Goal: Information Seeking & Learning: Learn about a topic

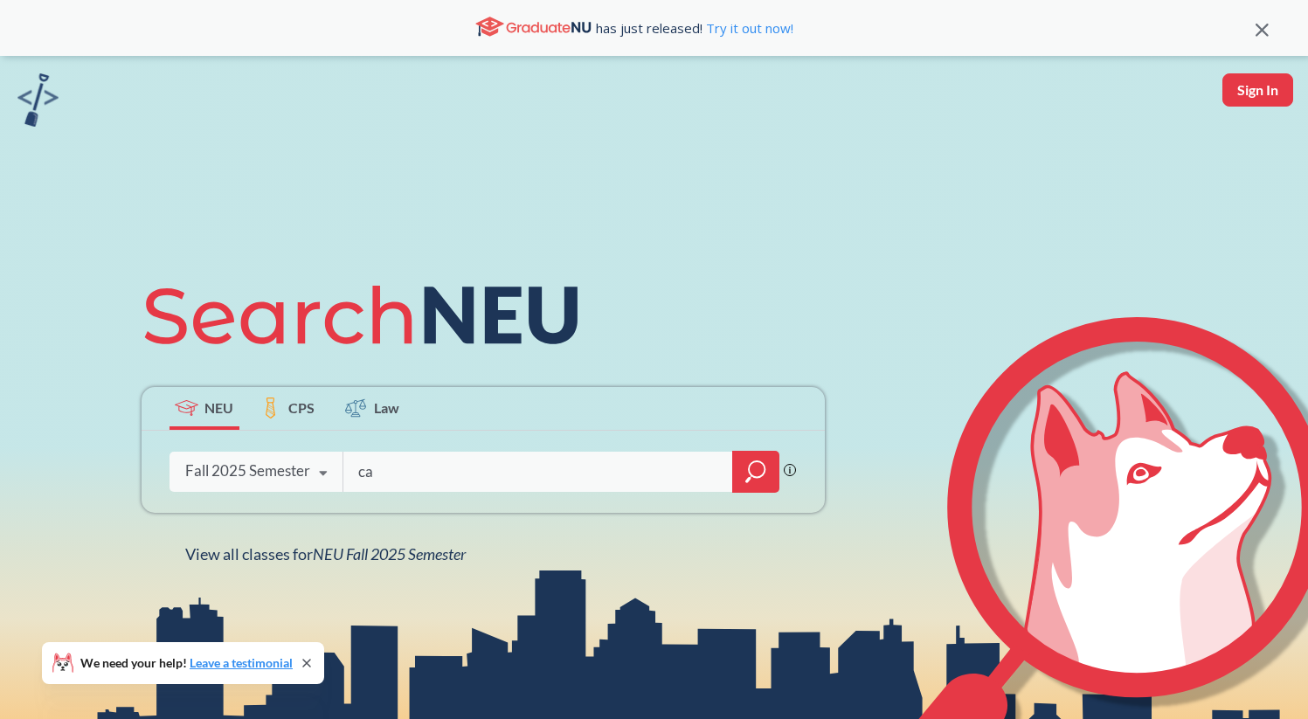
type input "c"
type input "math 2321"
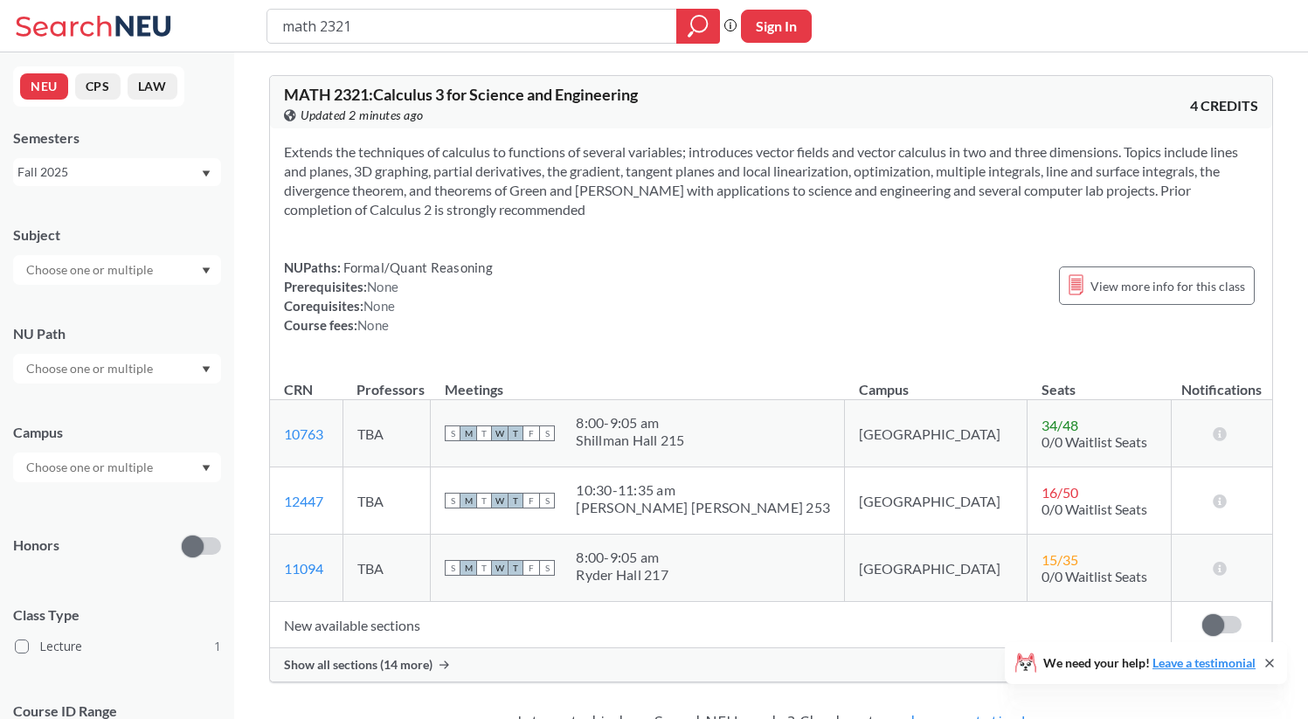
click at [175, 170] on div "Fall 2025" at bounding box center [108, 172] width 183 height 19
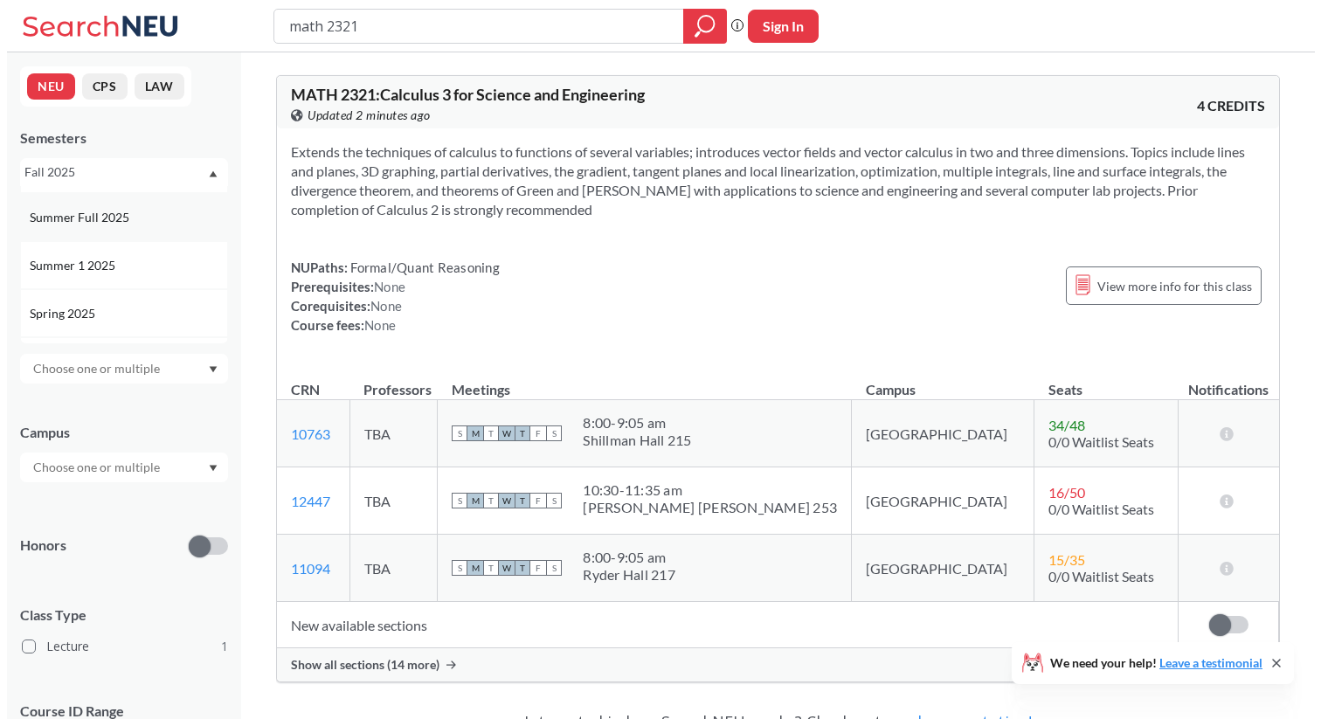
scroll to position [90, 0]
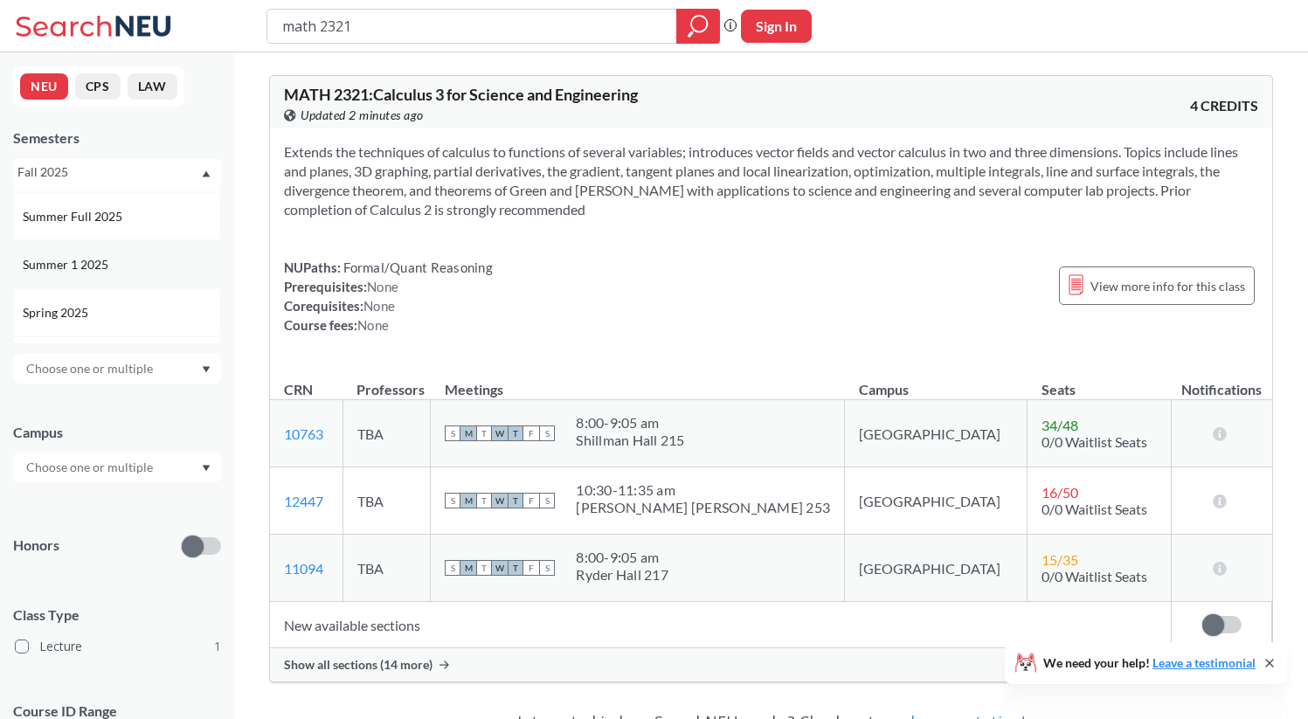
click at [164, 276] on div "Summer 1 2025" at bounding box center [117, 264] width 208 height 48
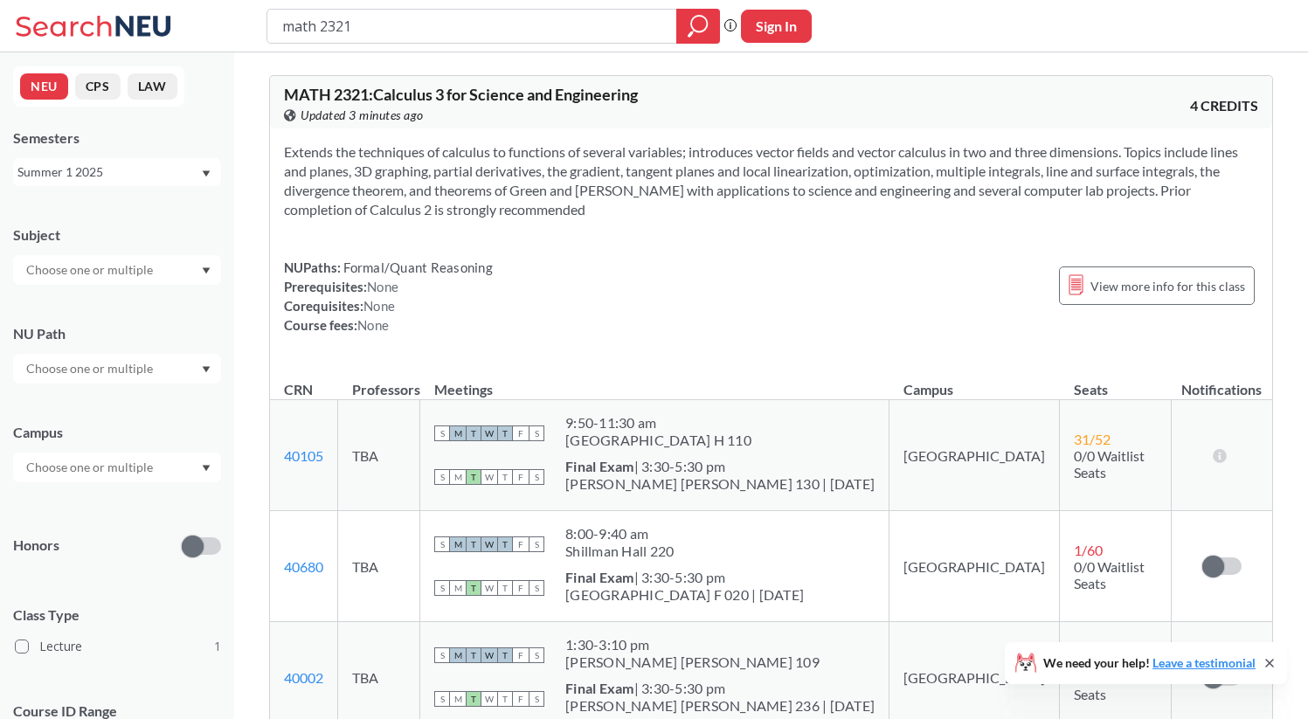
click at [102, 169] on div "Summer 1 2025" at bounding box center [108, 172] width 183 height 19
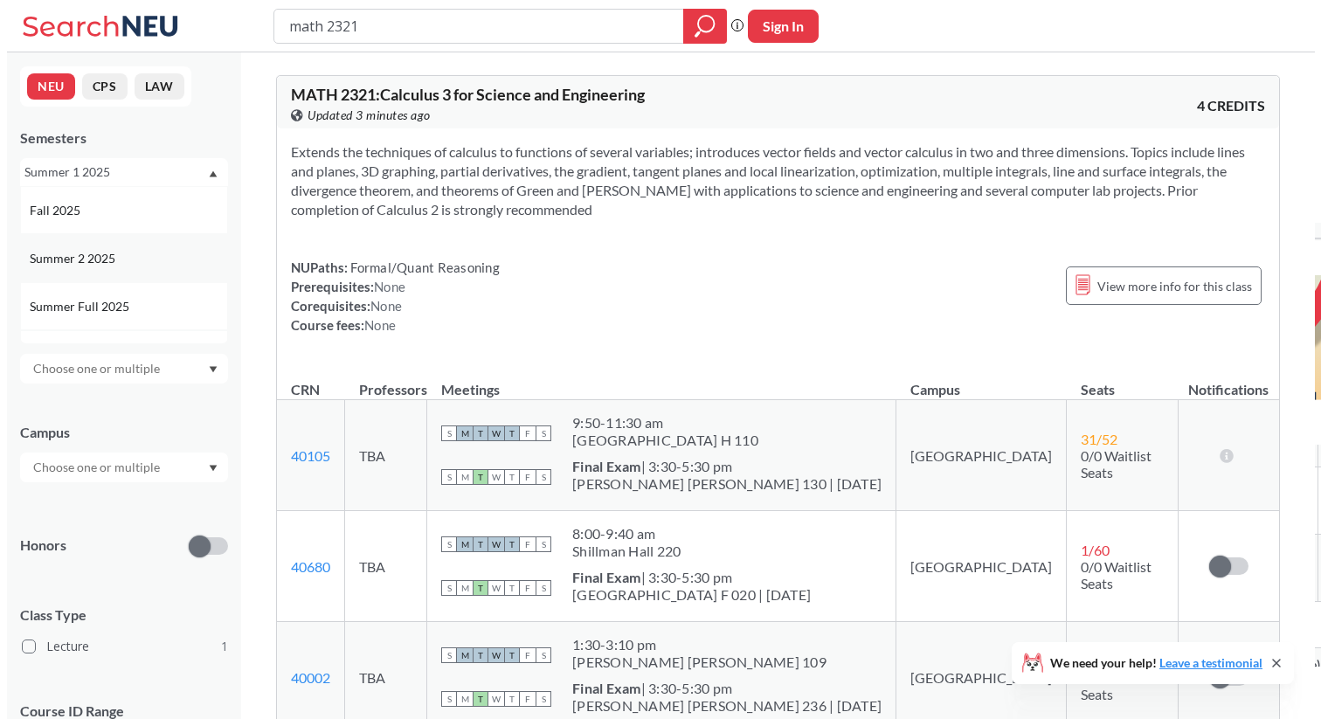
scroll to position [12, 0]
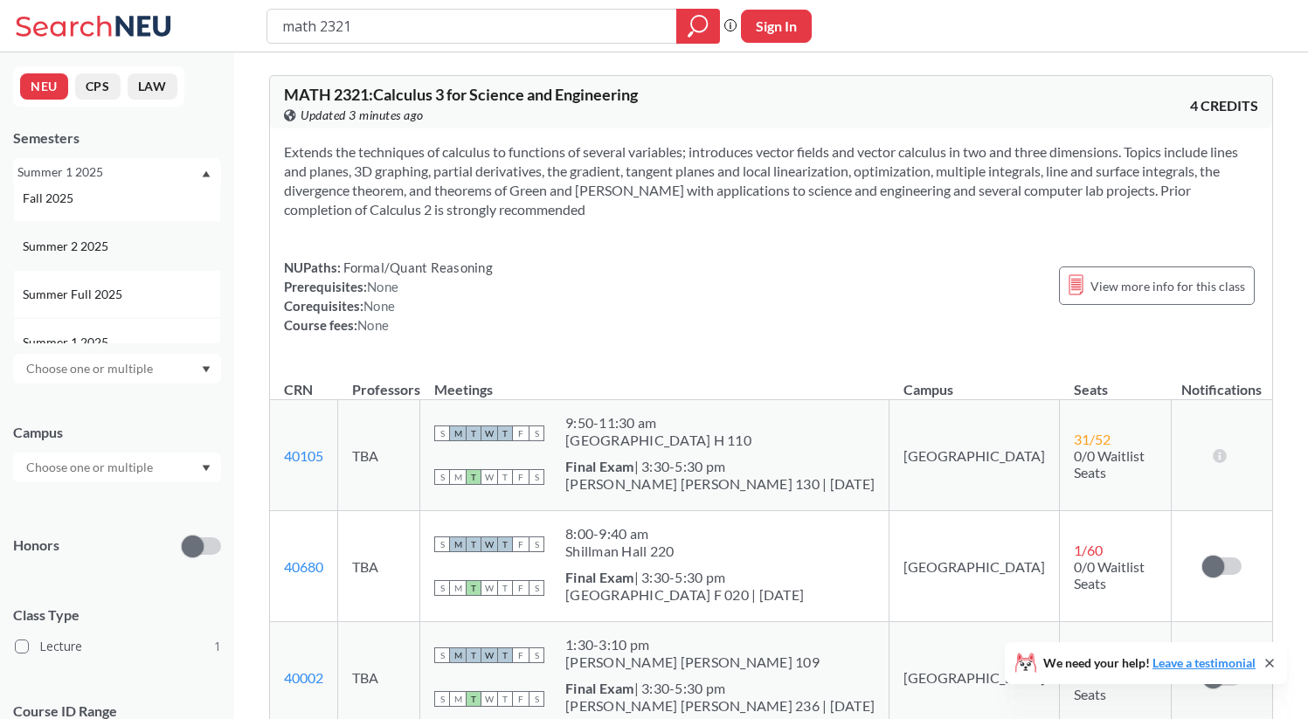
click at [119, 239] on div "Summer 2 2025" at bounding box center [121, 246] width 197 height 19
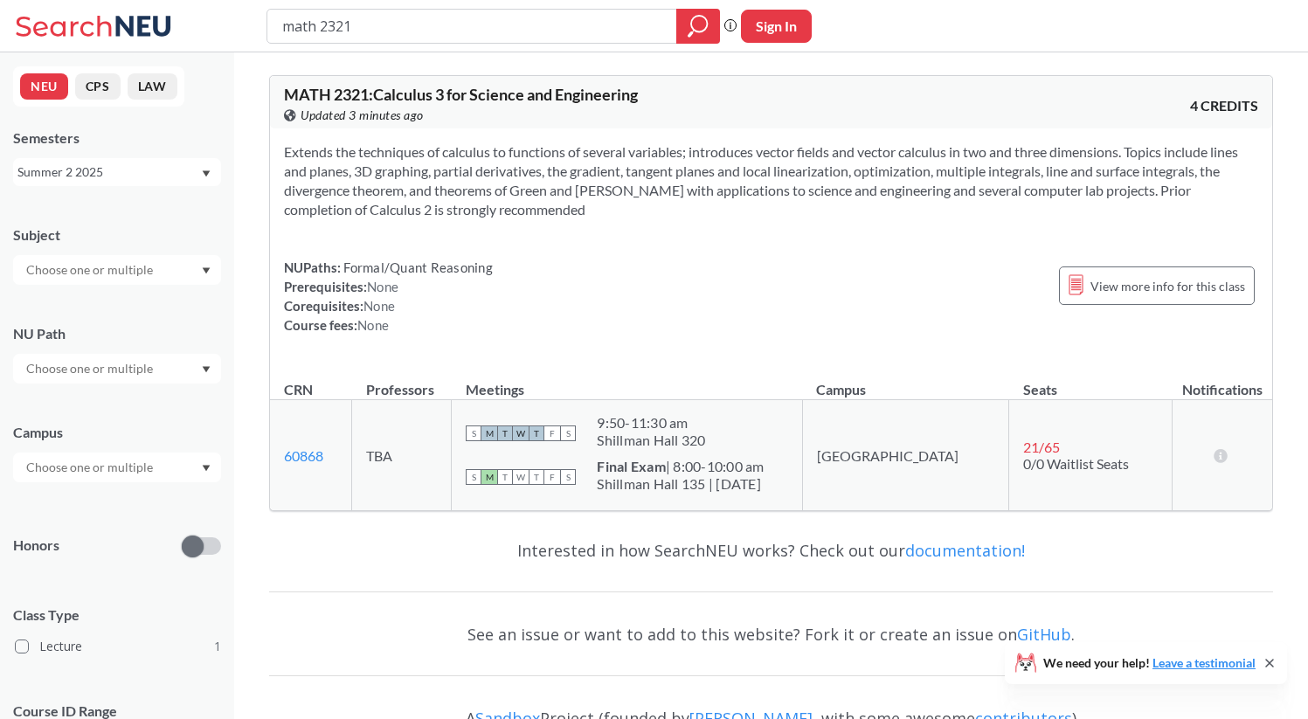
click at [142, 170] on div "Summer 2 2025" at bounding box center [108, 172] width 183 height 19
click at [133, 287] on div "Summer 1 2025" at bounding box center [121, 283] width 197 height 19
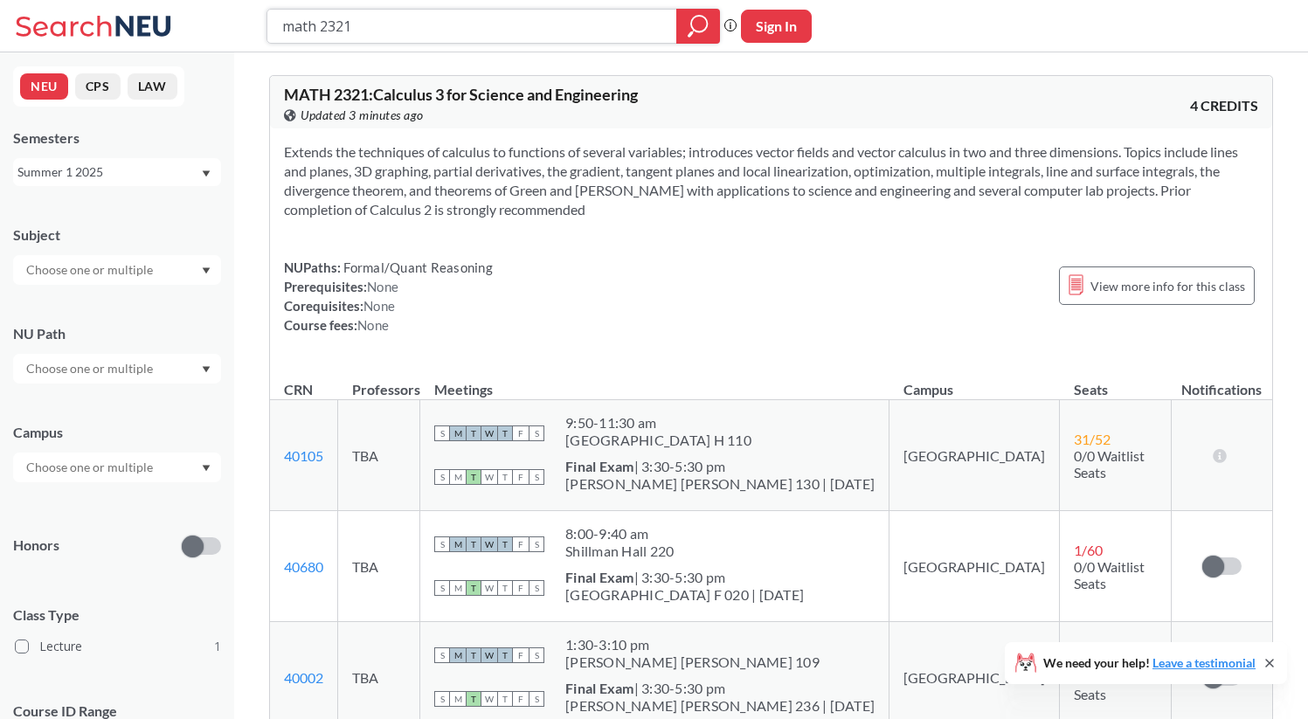
drag, startPoint x: 417, startPoint y: 35, endPoint x: 252, endPoint y: 16, distance: 166.3
click at [252, 16] on div "math 2321 Phrase search guarantees the exact search appears in the results. Ex.…" at bounding box center [654, 26] width 1308 height 52
type input "math 1365"
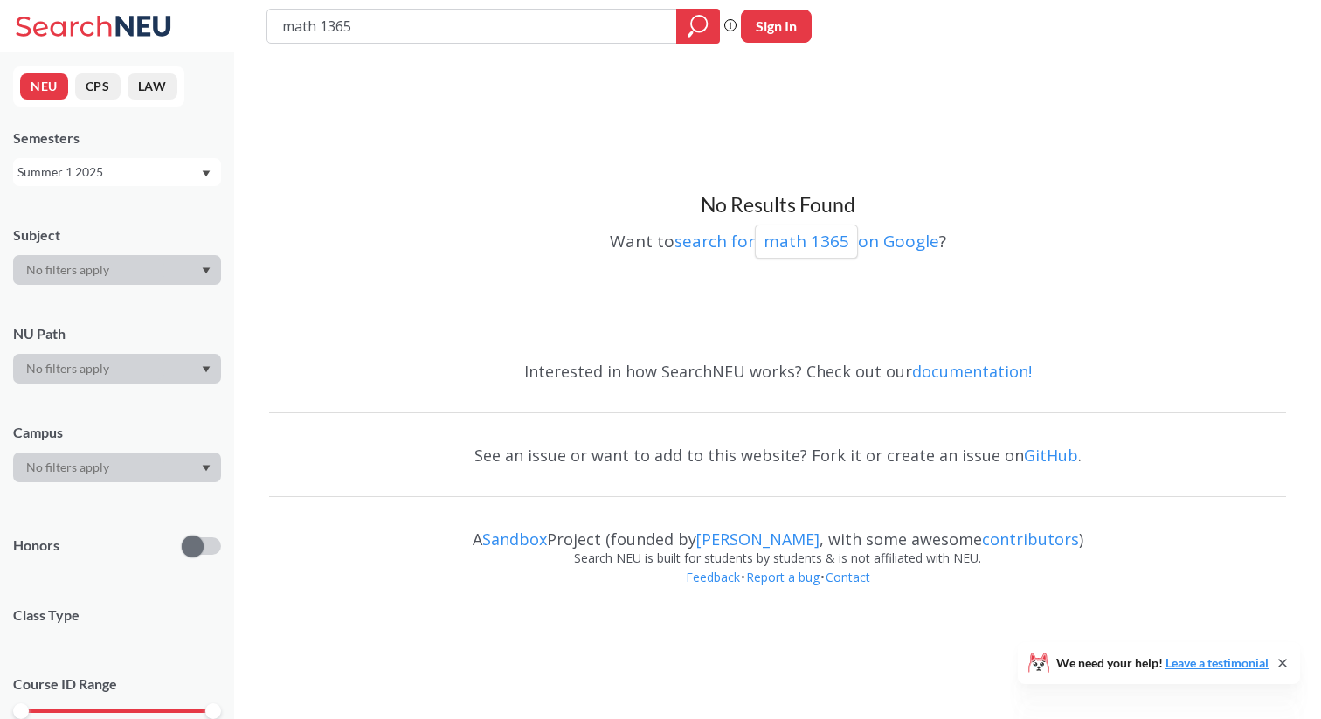
click at [100, 190] on div "NEU CPS LAW Semesters Summer 1 2025 Subject NU Path Campus Honors Class Type Co…" at bounding box center [117, 385] width 234 height 667
click at [100, 180] on div "Summer 1 2025" at bounding box center [108, 172] width 183 height 19
click at [98, 226] on div "Fall 2025" at bounding box center [117, 210] width 208 height 48
